Goal: Navigation & Orientation: Find specific page/section

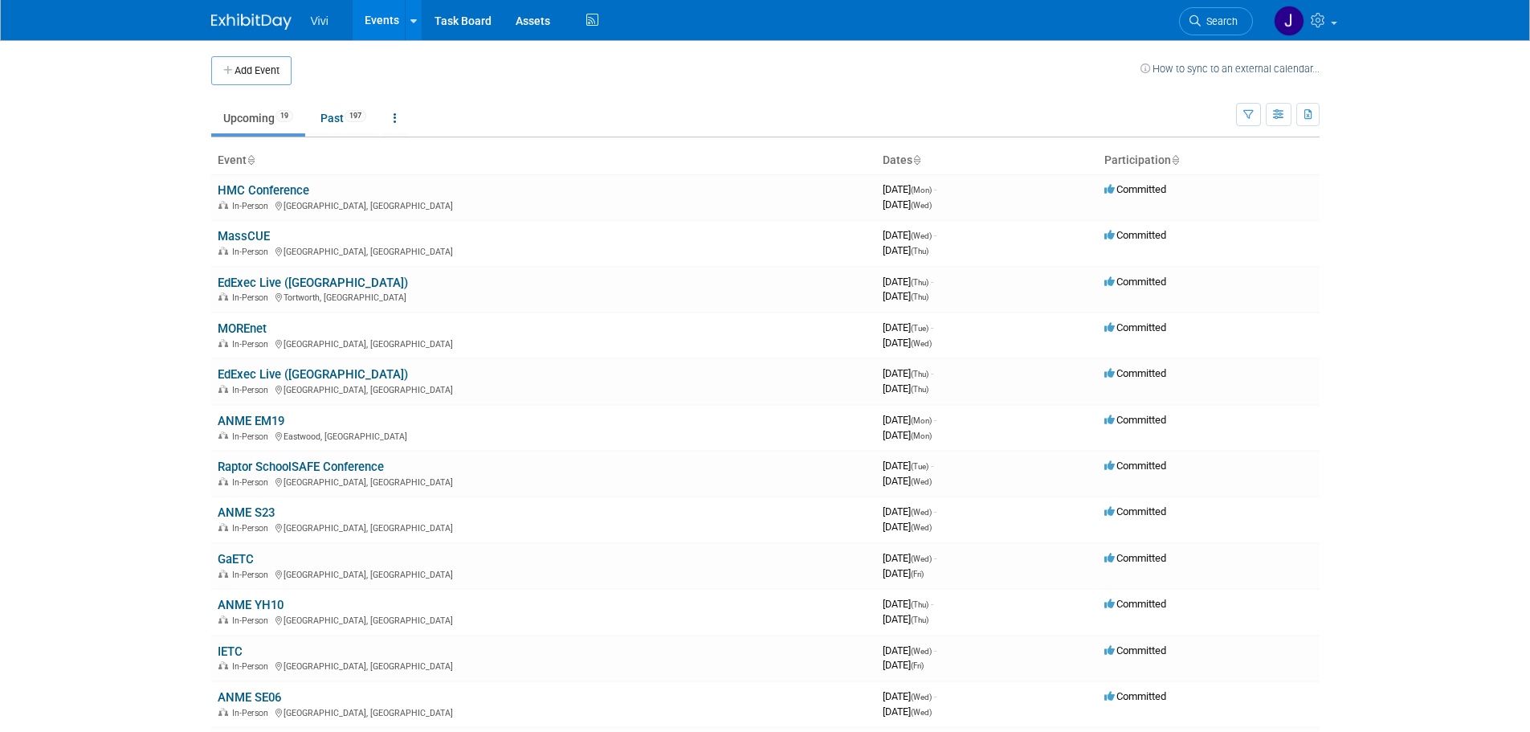
drag, startPoint x: 261, startPoint y: 459, endPoint x: 62, endPoint y: 390, distance: 210.8
click at [54, 385] on body "Vivi Events Add Event Bulk Upload Events Shareable Event Boards Recently Viewed…" at bounding box center [765, 366] width 1530 height 732
click at [221, 235] on link "MassCUE" at bounding box center [244, 236] width 52 height 14
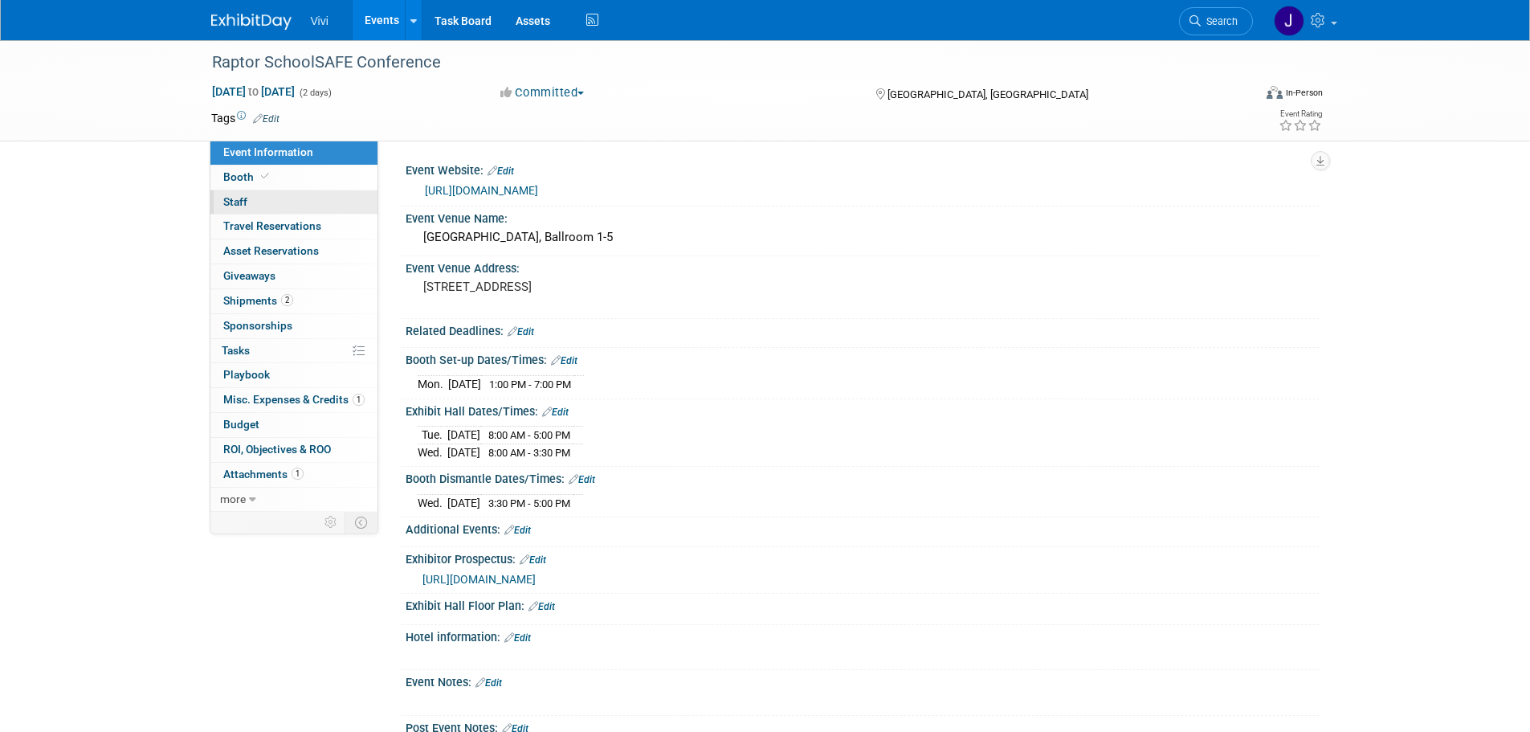
click at [289, 203] on link "0 Staff 0" at bounding box center [293, 202] width 167 height 24
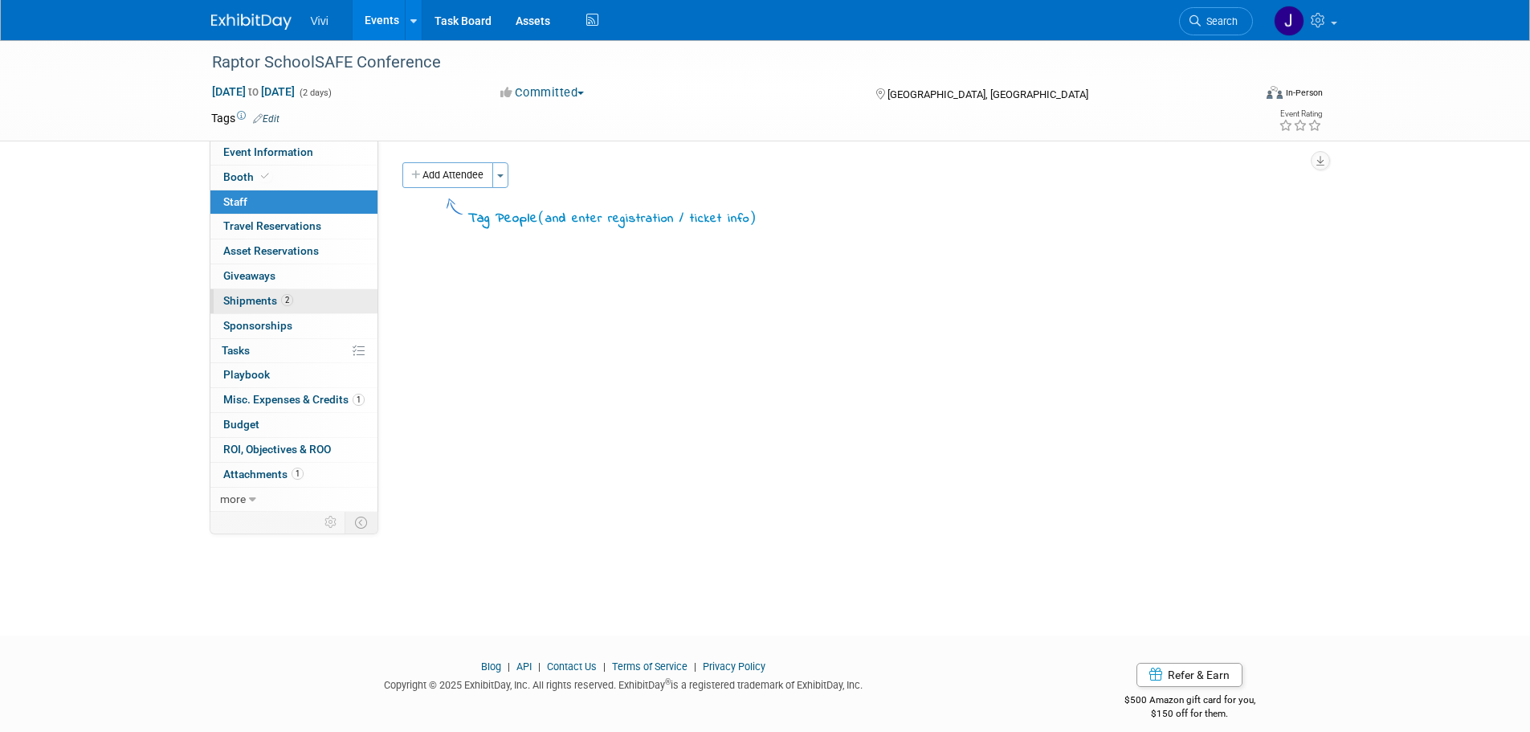
click at [311, 300] on link "2 Shipments 2" at bounding box center [293, 301] width 167 height 24
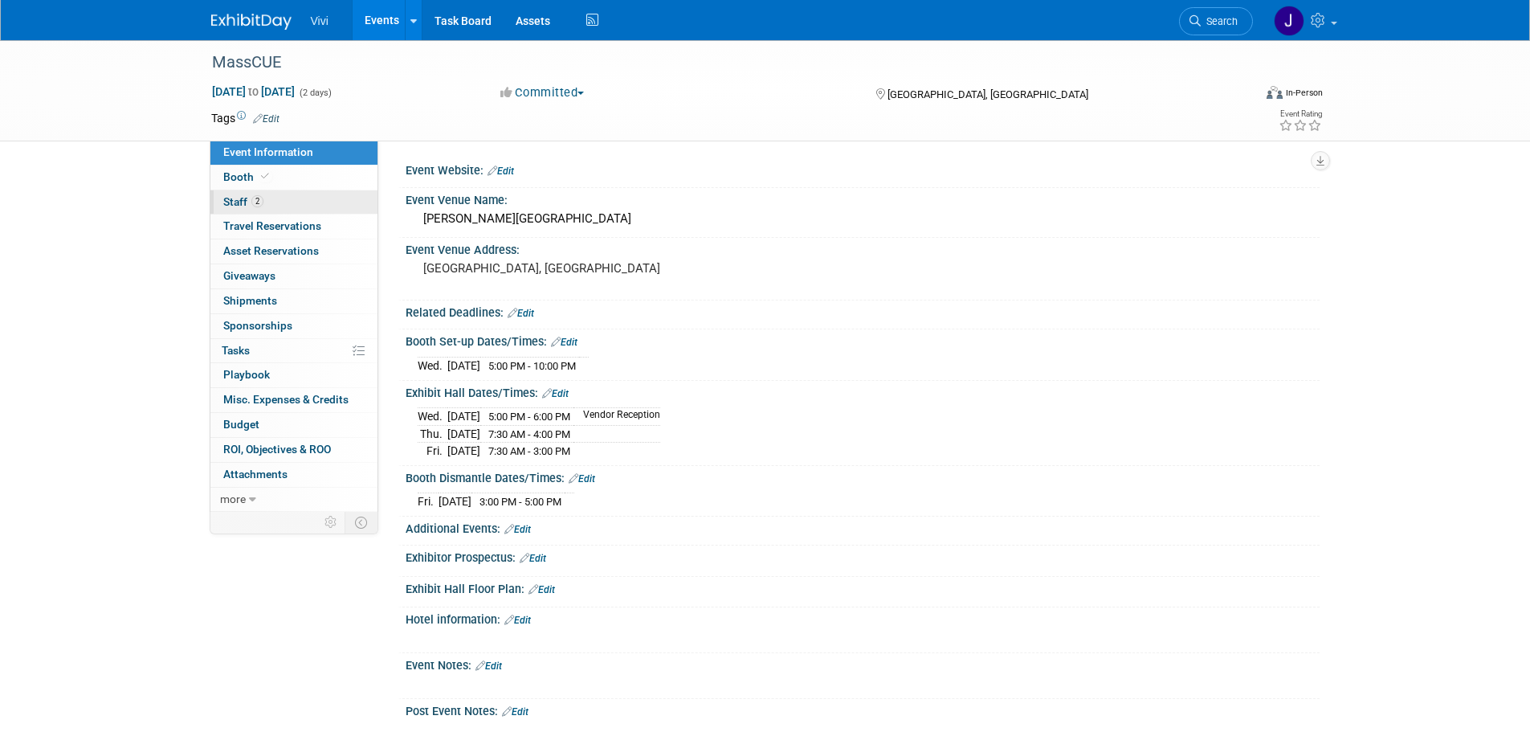
click at [244, 205] on span "Staff 2" at bounding box center [243, 201] width 40 height 13
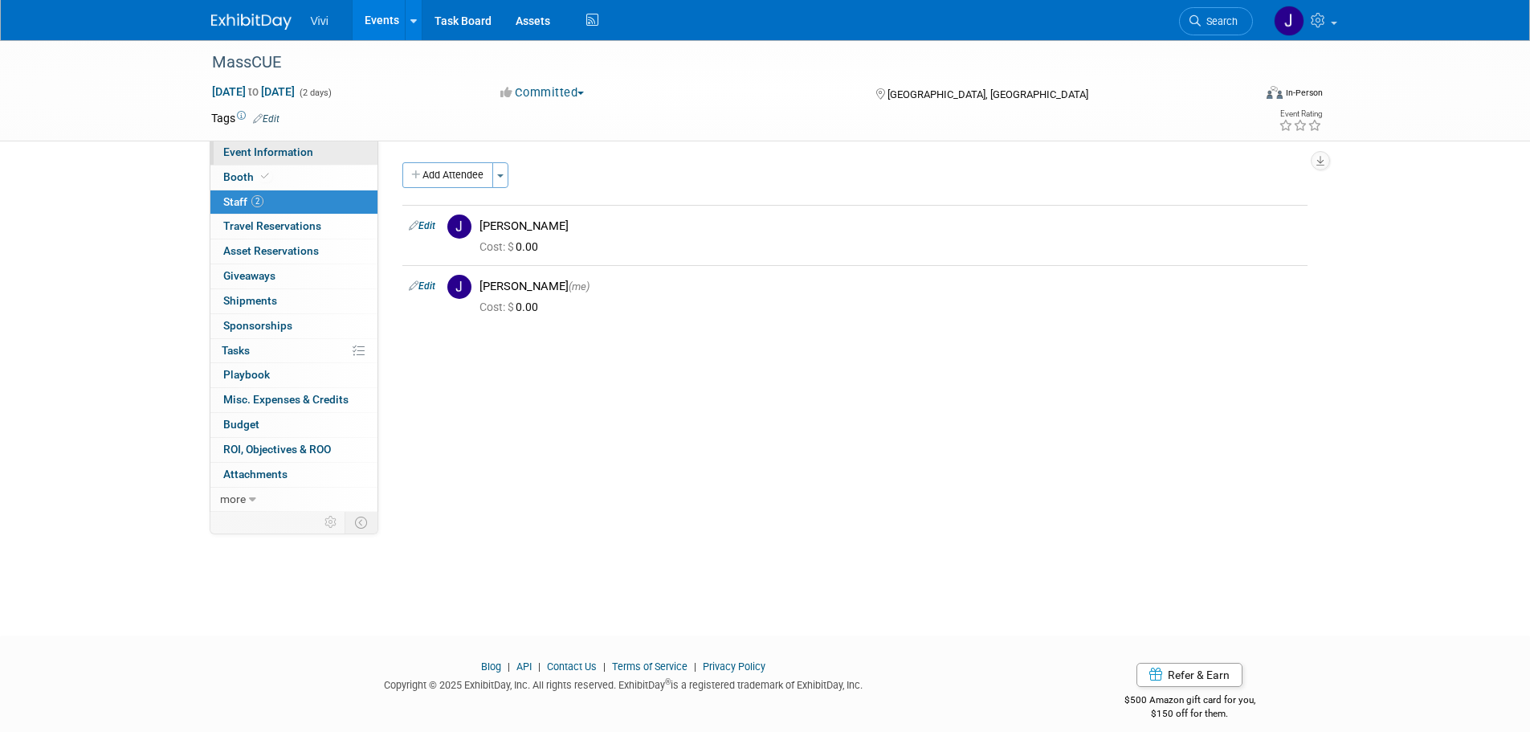
click at [264, 150] on span "Event Information" at bounding box center [268, 151] width 90 height 13
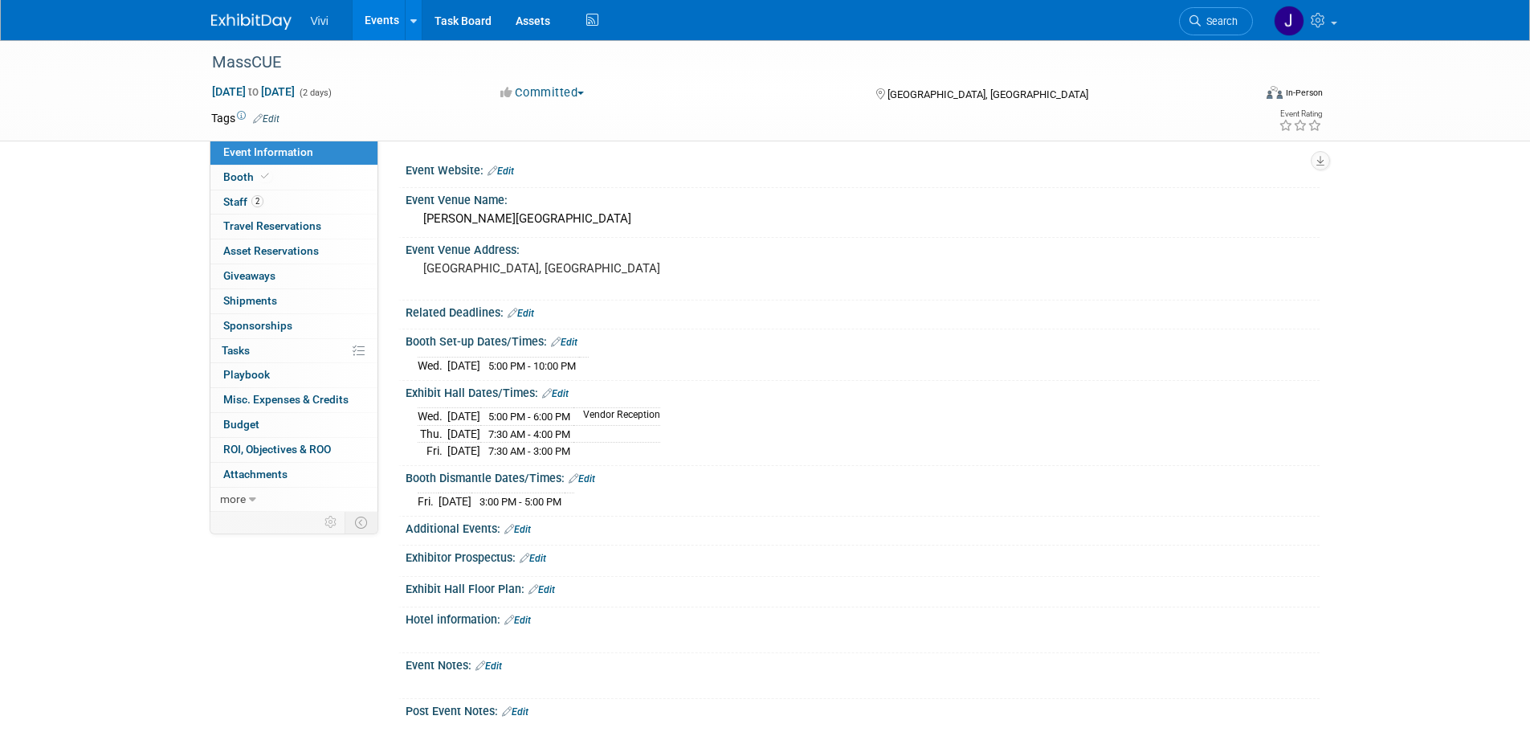
click at [0, 143] on div "MassCUE Oct 15, 2025 to Oct 16, 2025 (2 days) Oct 15, 2025 to Oct 16, 2025 Comm…" at bounding box center [765, 455] width 1530 height 830
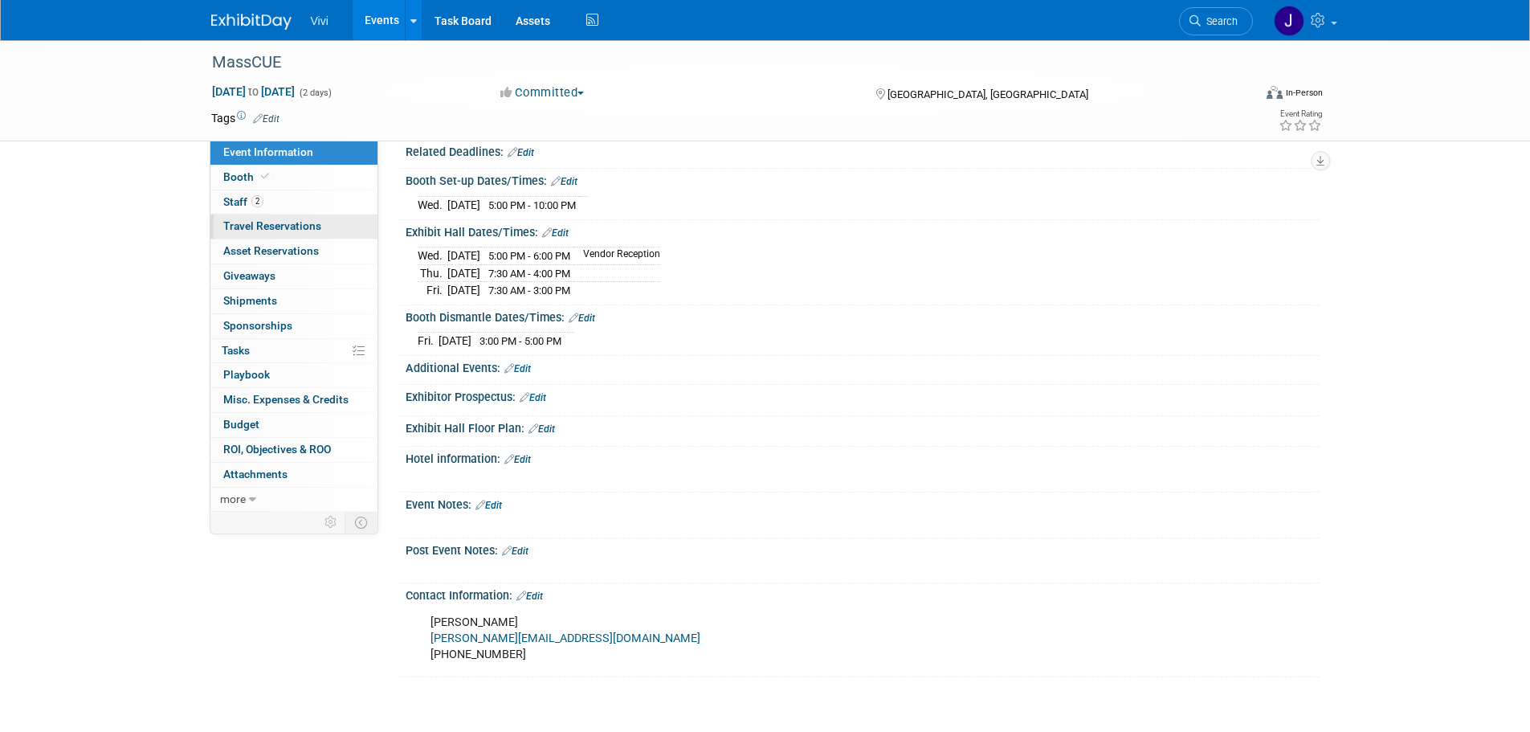
scroll to position [80, 0]
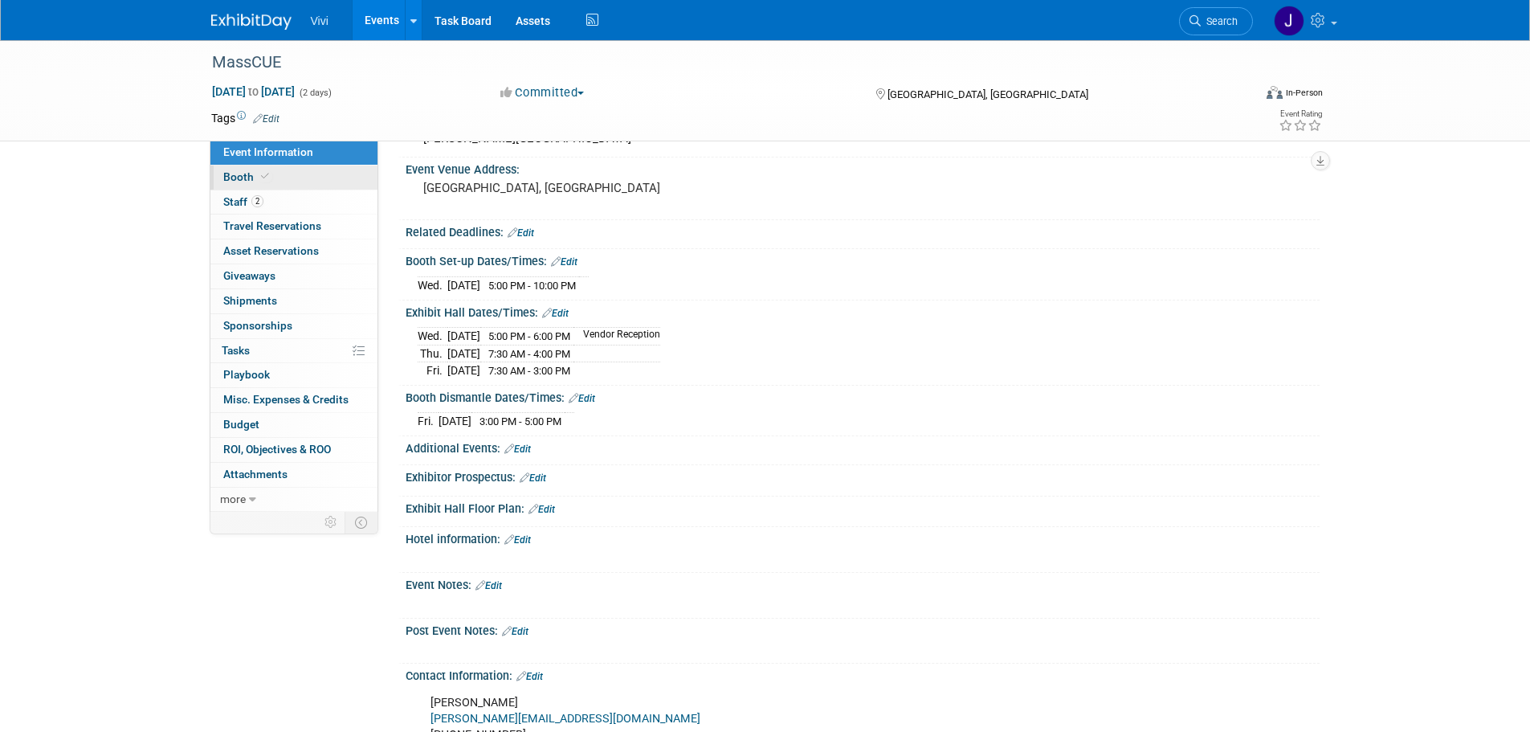
click at [250, 169] on link "Booth" at bounding box center [293, 177] width 167 height 24
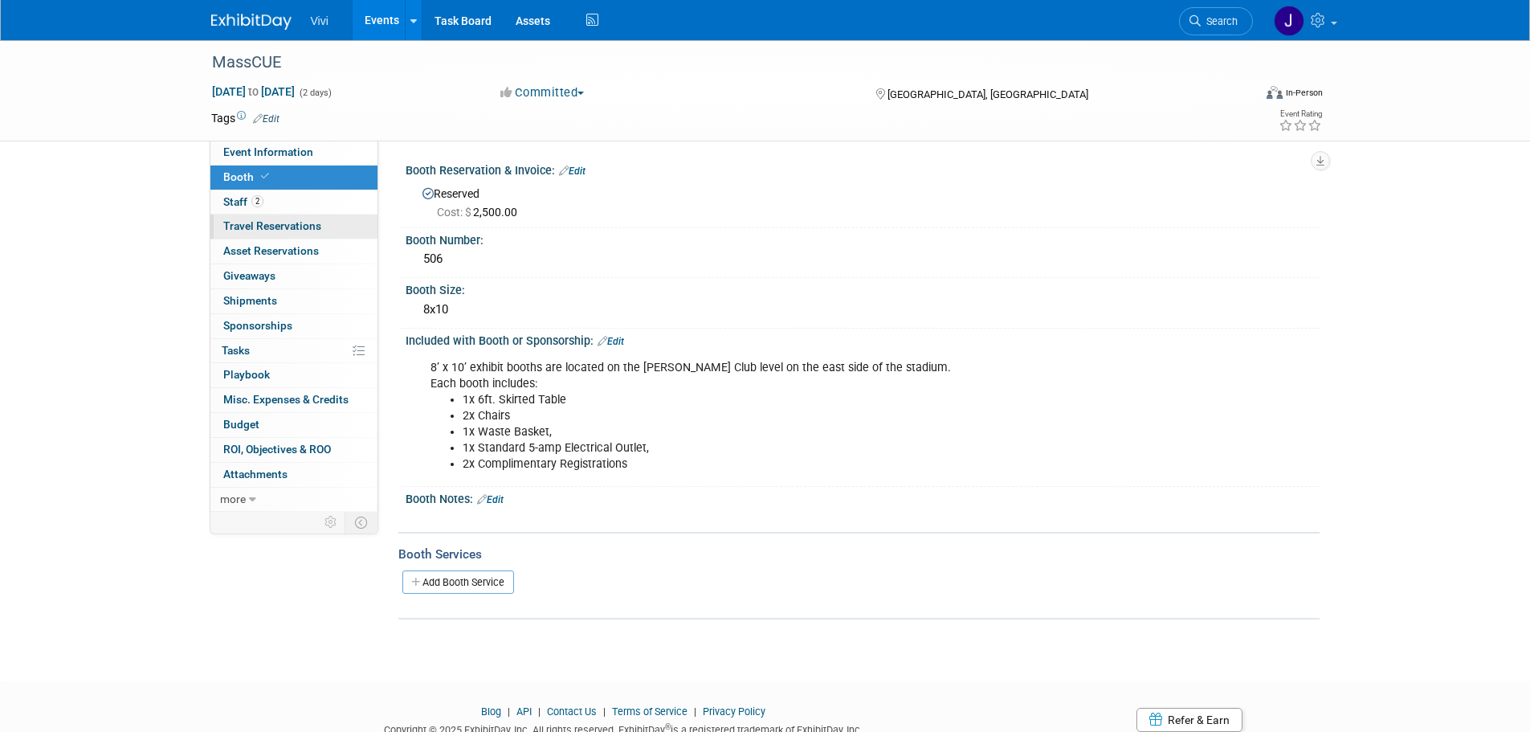
click at [292, 227] on span "Travel Reservations 0" at bounding box center [272, 225] width 98 height 13
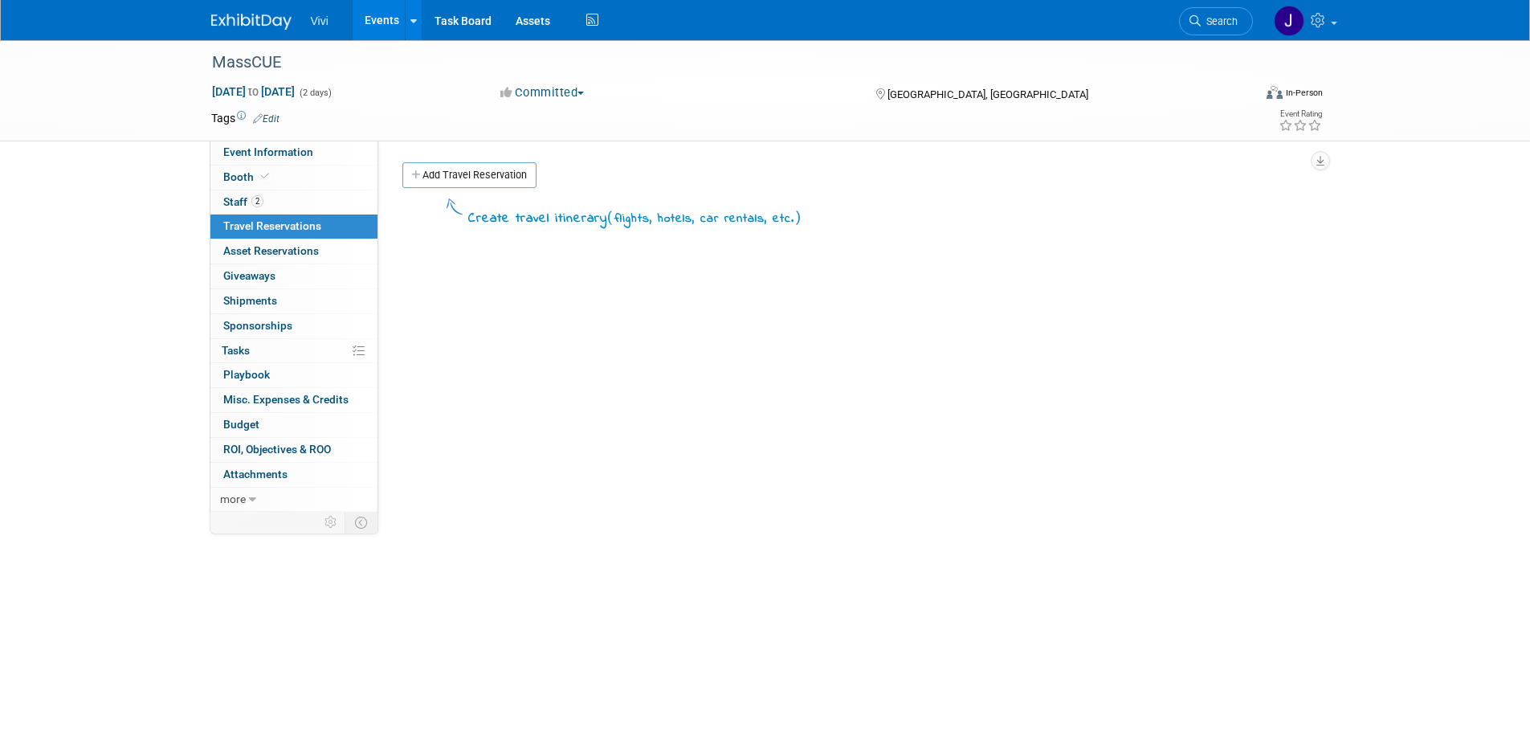
click at [261, 232] on link "0 Travel Reservations 0" at bounding box center [293, 226] width 167 height 24
click at [264, 247] on span "Asset Reservations 0" at bounding box center [271, 250] width 96 height 13
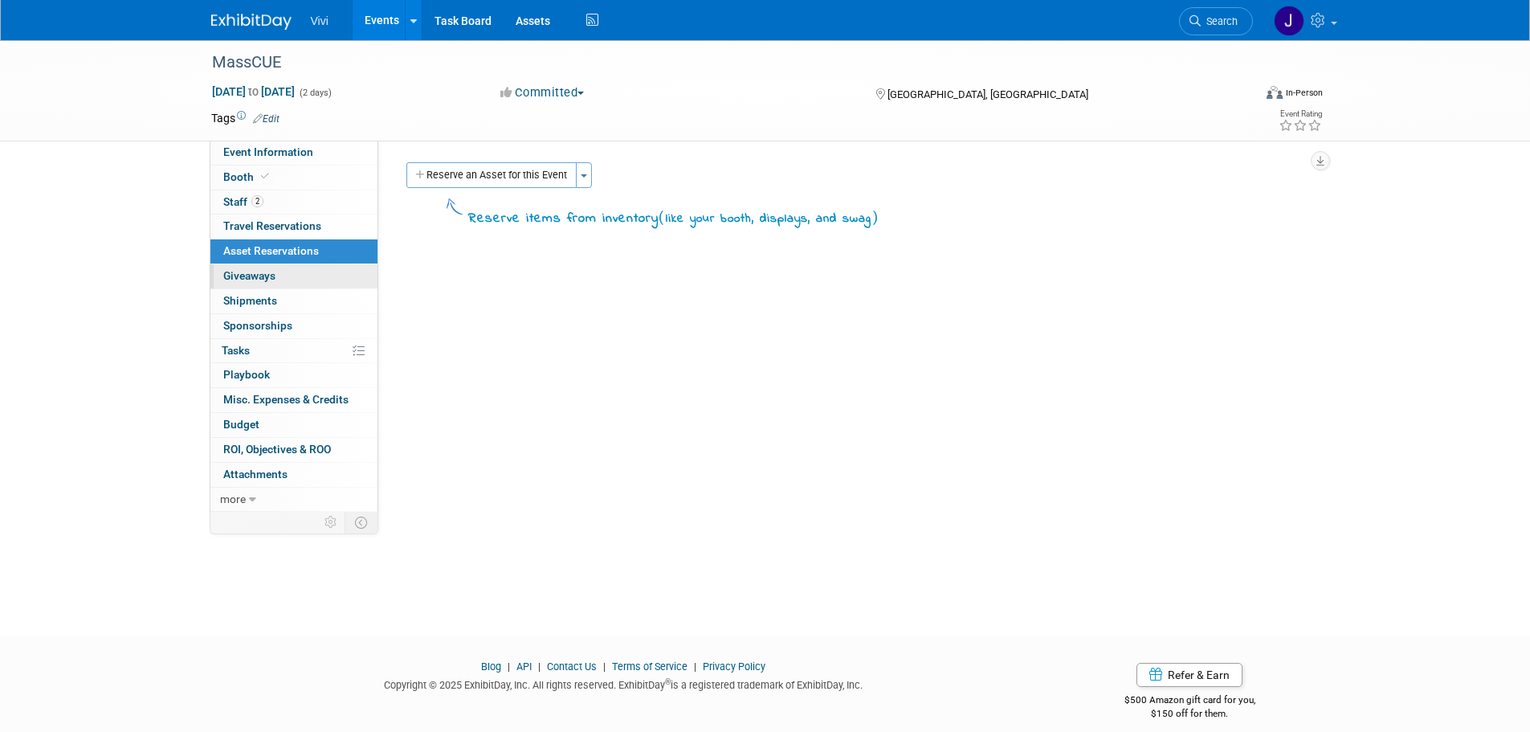
click at [263, 271] on span "Giveaways 0" at bounding box center [249, 275] width 52 height 13
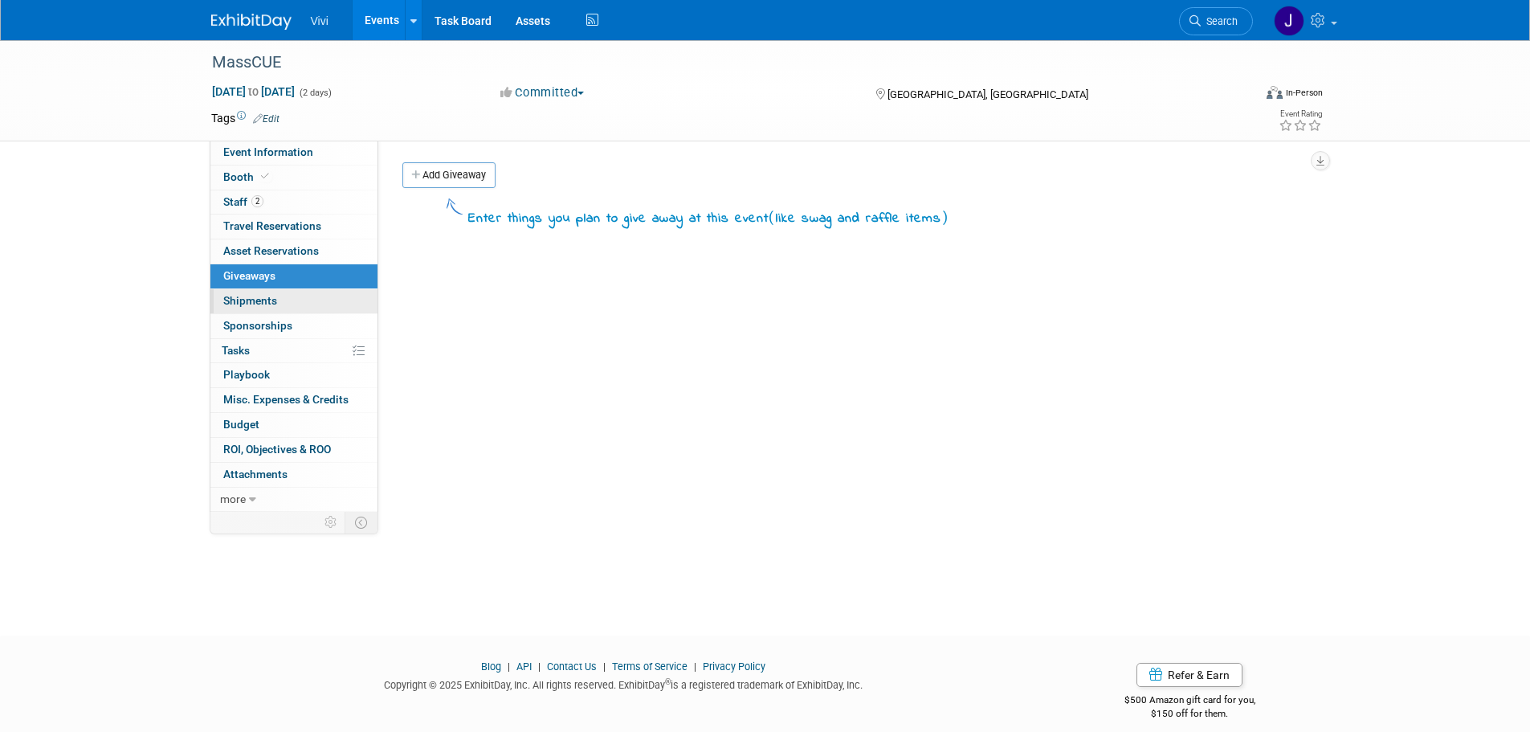
click at [259, 299] on span "Shipments 0" at bounding box center [250, 300] width 54 height 13
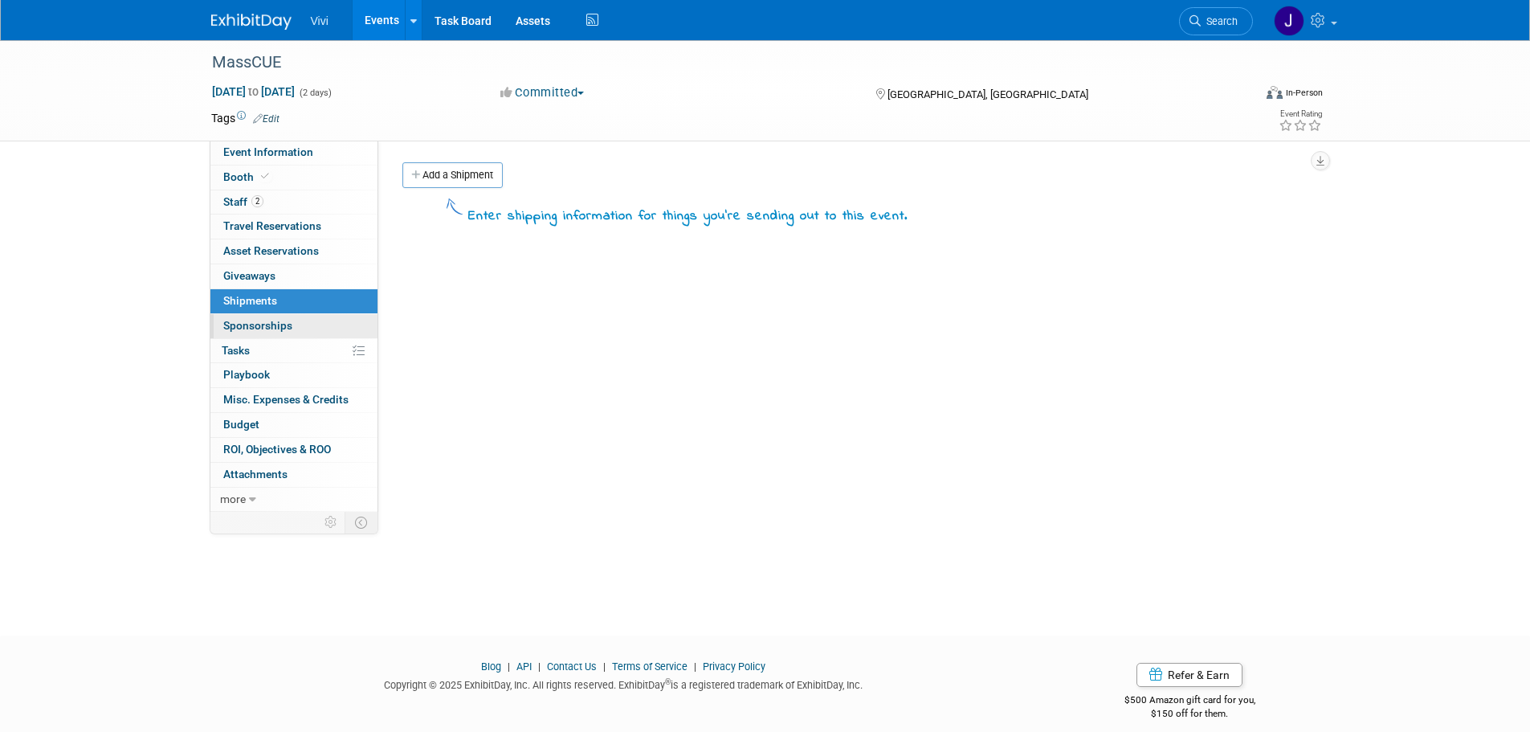
click at [271, 326] on span "Sponsorships 0" at bounding box center [257, 325] width 69 height 13
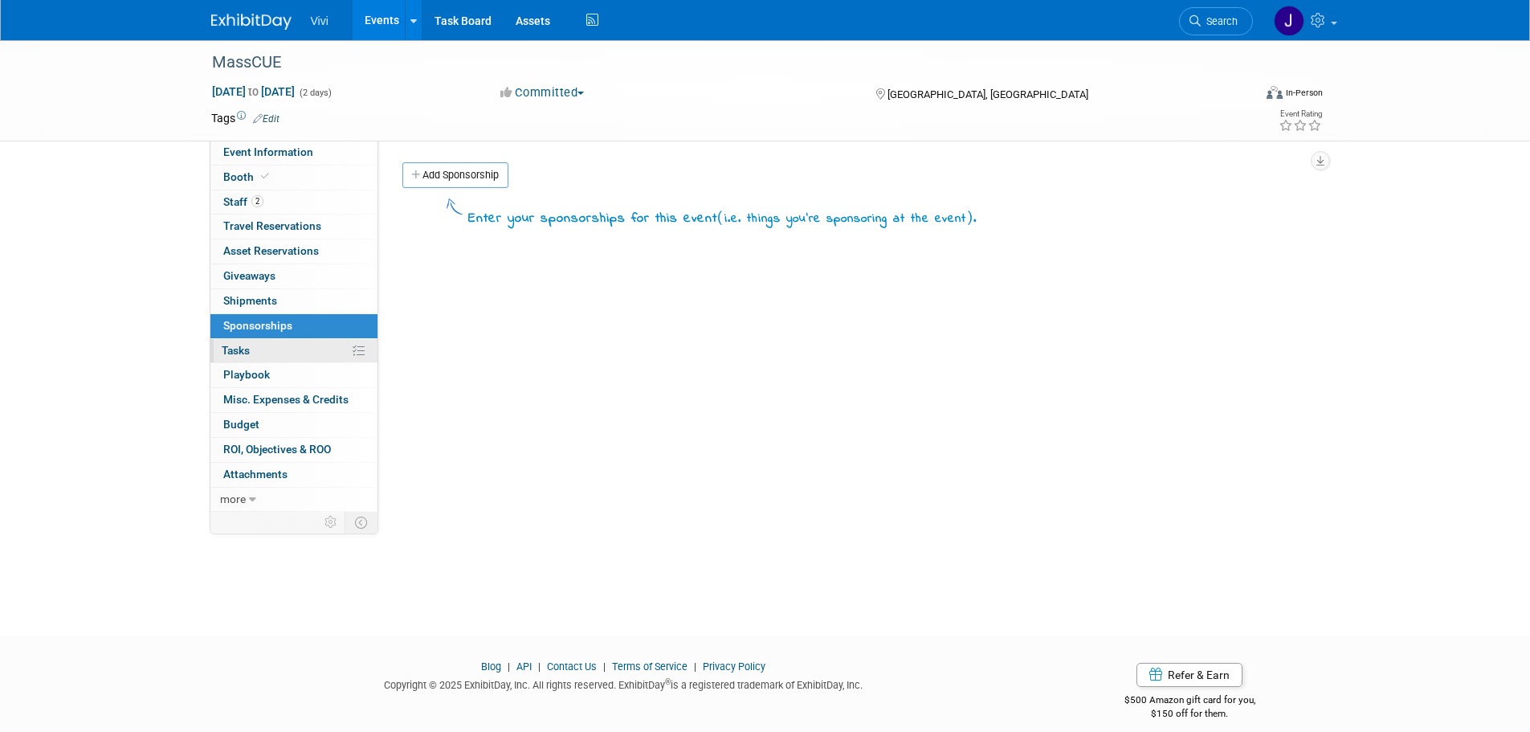
click at [271, 351] on link "0% Tasks 0%" at bounding box center [293, 351] width 167 height 24
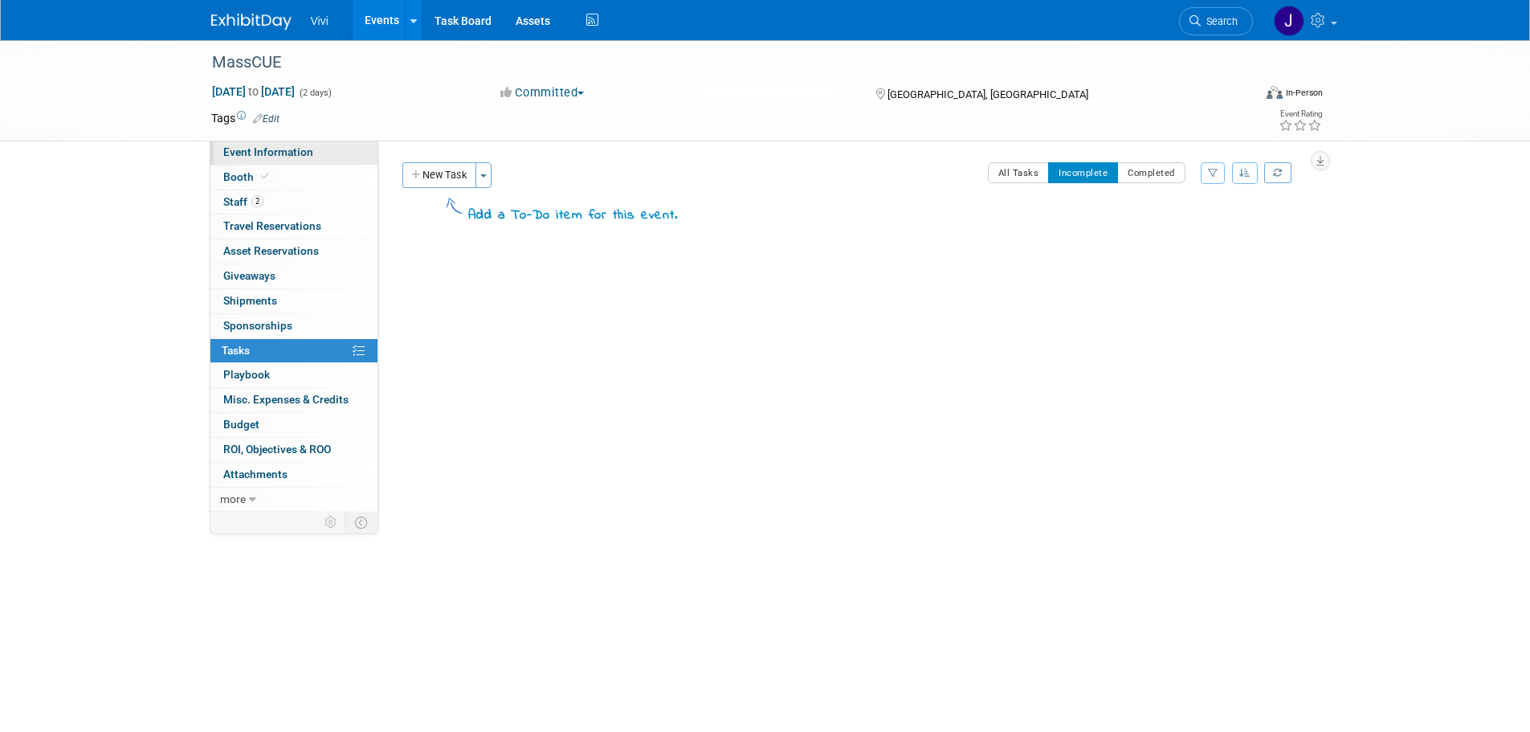
click at [309, 153] on span "Event Information" at bounding box center [268, 151] width 90 height 13
